Goal: Find specific page/section

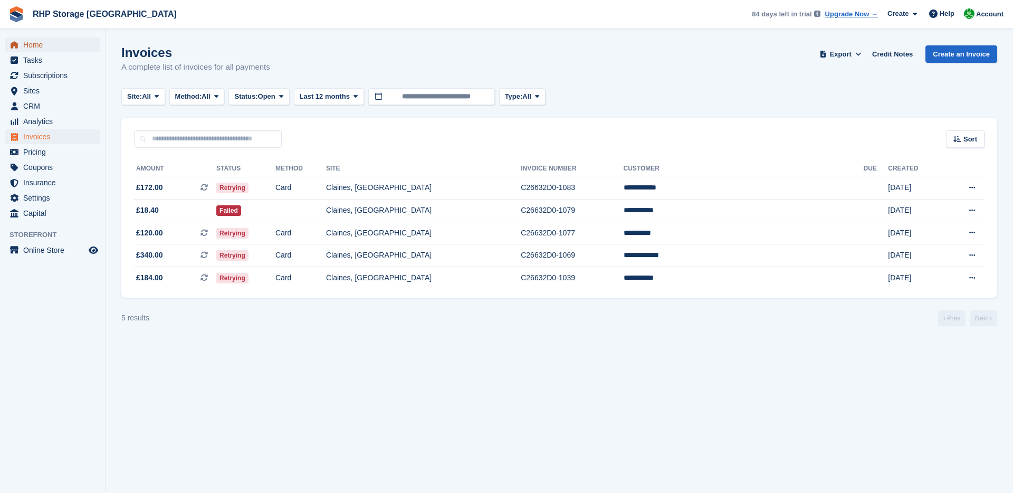
drag, startPoint x: 0, startPoint y: 0, endPoint x: 50, endPoint y: 45, distance: 67.2
click at [50, 45] on span "Home" at bounding box center [54, 44] width 63 height 15
click at [77, 49] on span "Home" at bounding box center [54, 44] width 63 height 15
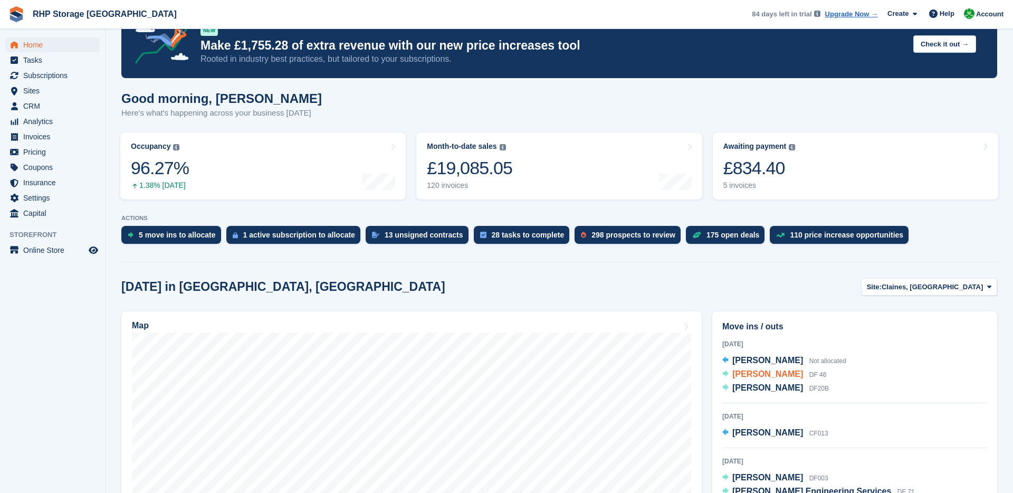
click at [756, 372] on span "[PERSON_NAME]" at bounding box center [767, 373] width 71 height 9
